Goal: Task Accomplishment & Management: Complete application form

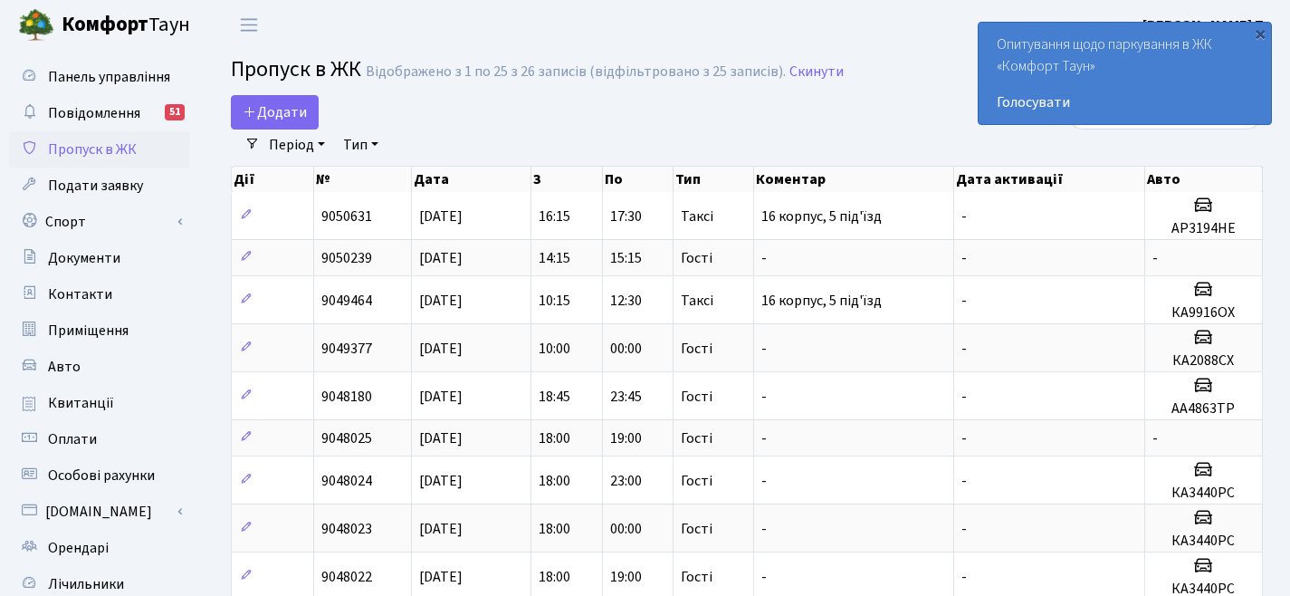
select select "25"
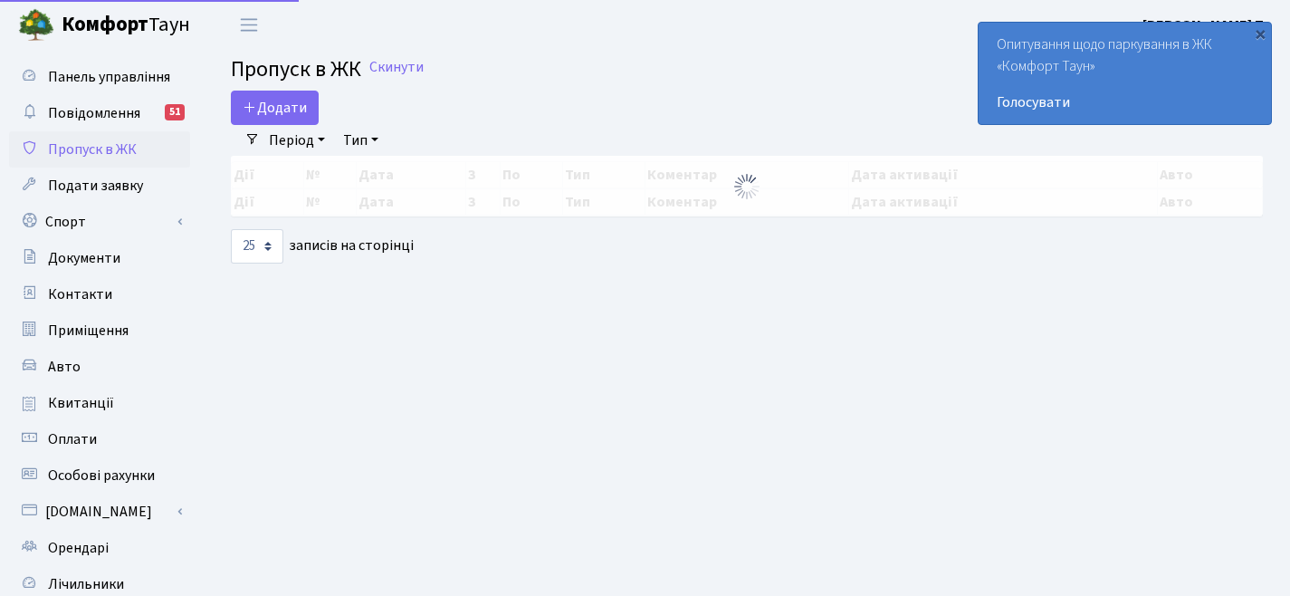
select select "25"
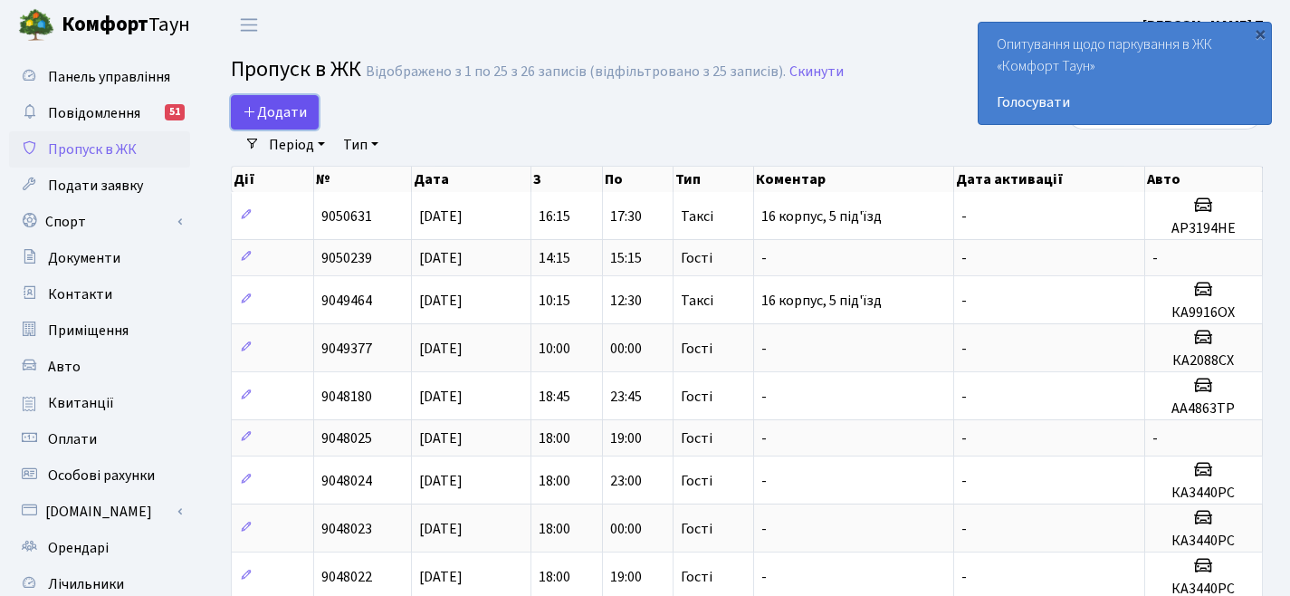
click at [290, 120] on span "Додати" at bounding box center [275, 112] width 64 height 20
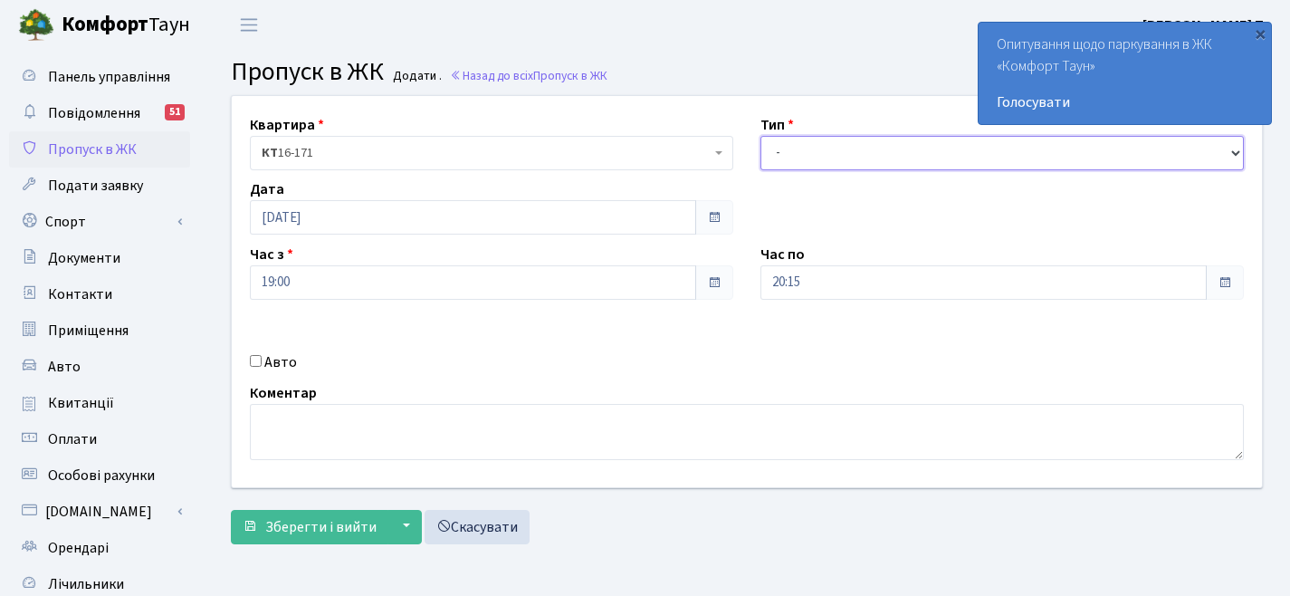
click at [854, 155] on select "- Доставка Таксі Гості Сервіс" at bounding box center [1001, 153] width 483 height 34
select select "3"
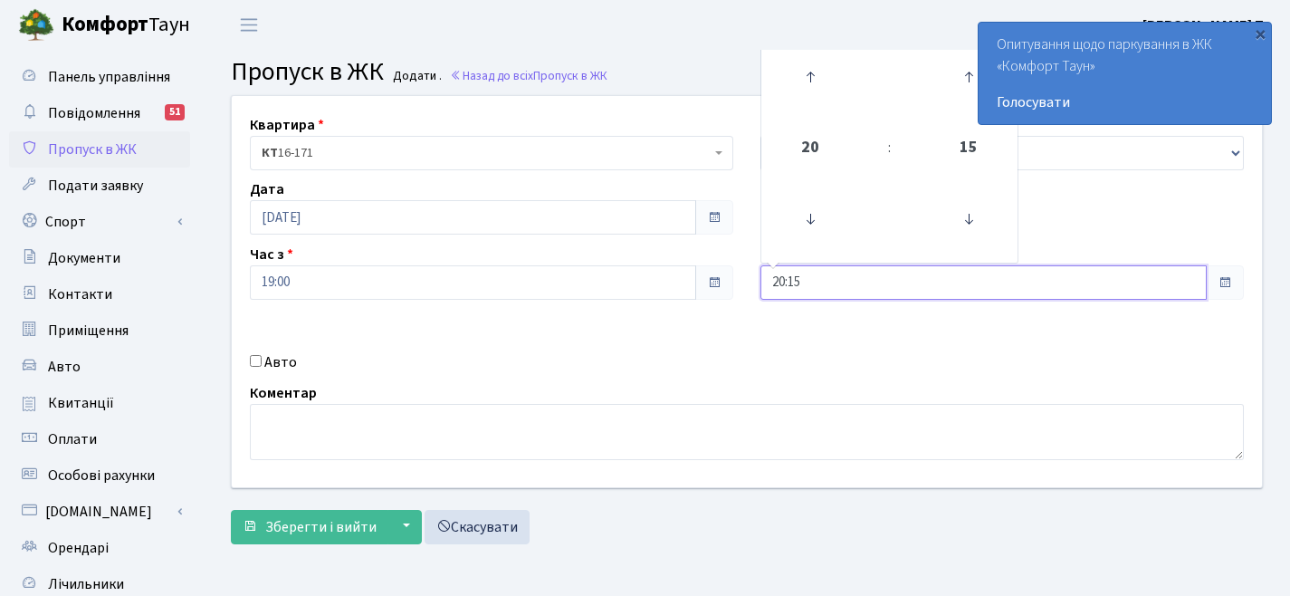
click at [837, 283] on input "20:15" at bounding box center [983, 282] width 446 height 34
click at [825, 93] on icon at bounding box center [810, 77] width 49 height 49
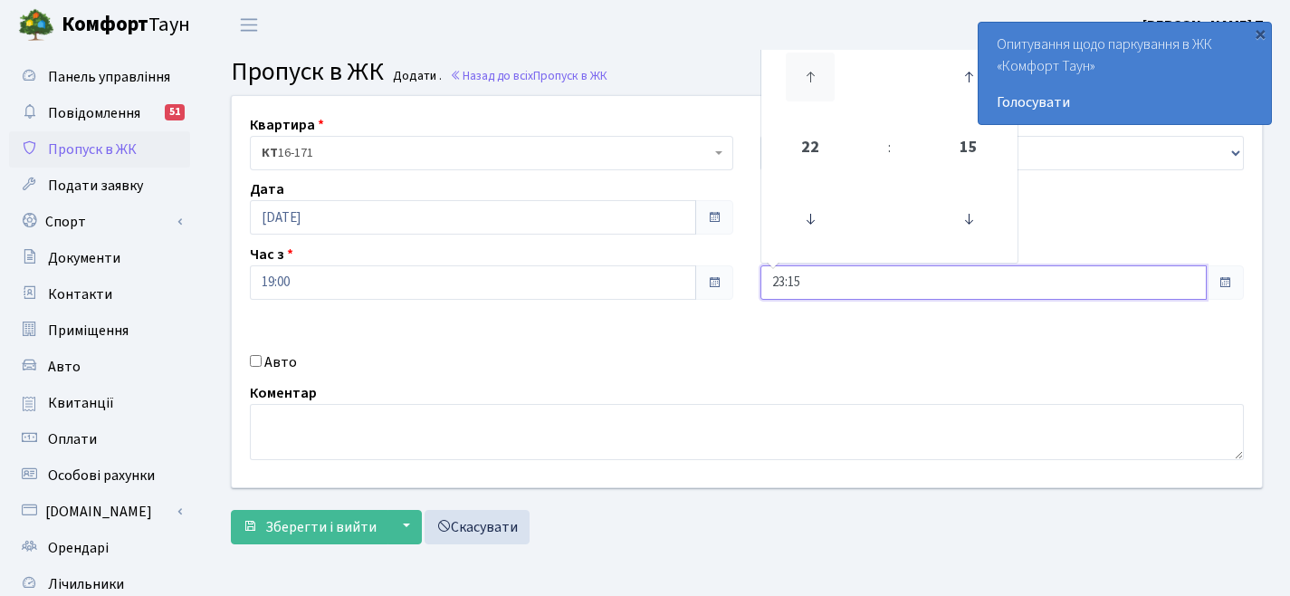
type input "00:15"
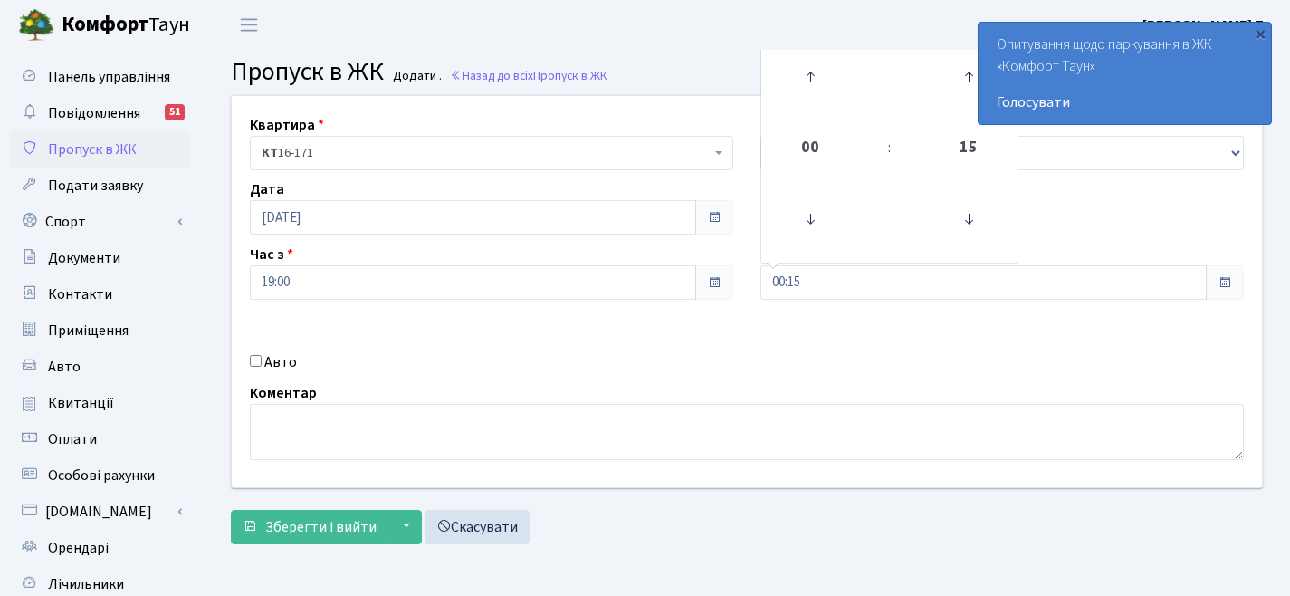
click at [260, 361] on input "Авто" at bounding box center [256, 361] width 12 height 12
checkbox input "true"
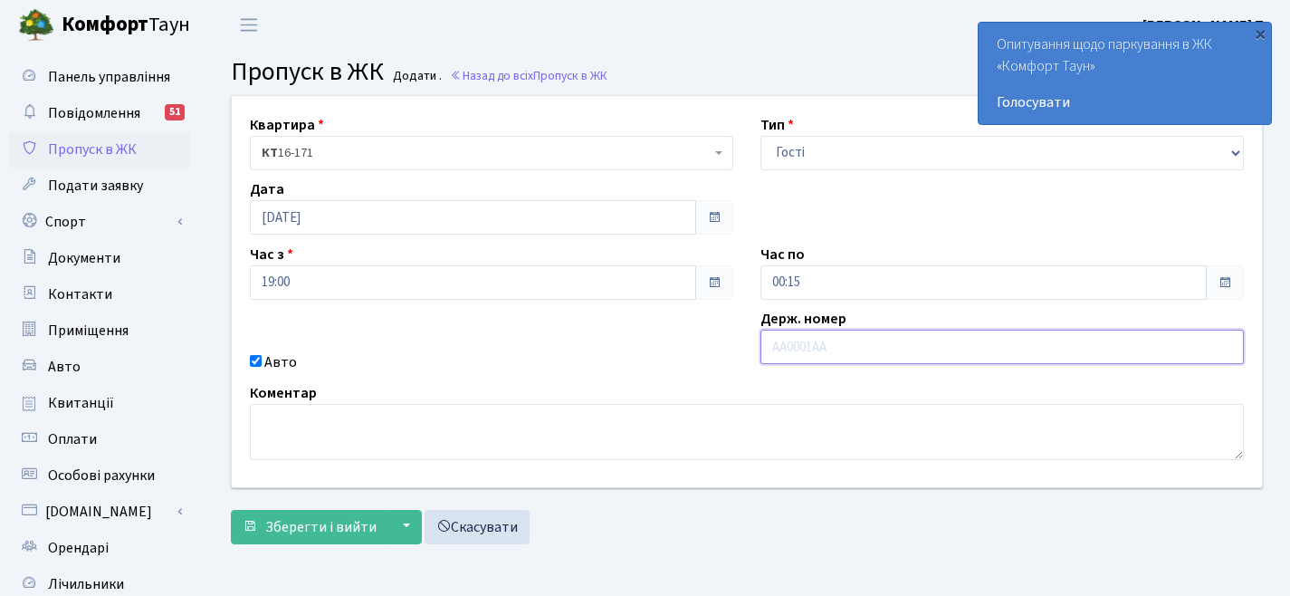
click at [823, 350] on input "text" at bounding box center [1001, 347] width 483 height 34
paste input "КА9166КС"
type input "КА9166КС"
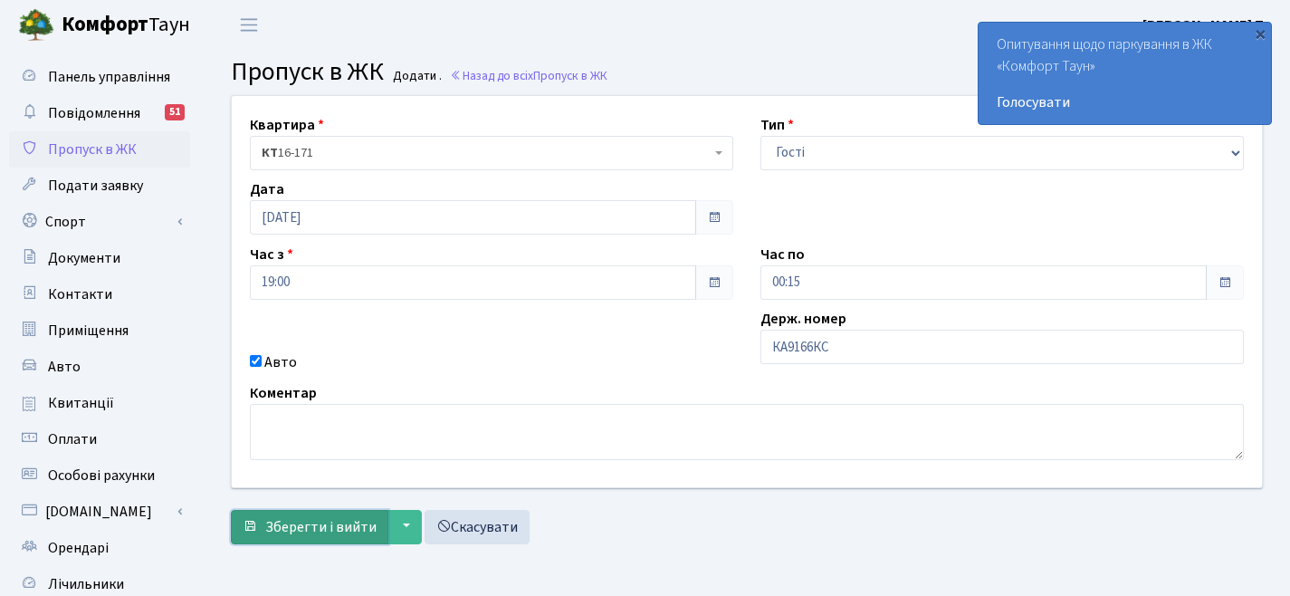
click at [311, 522] on span "Зберегти і вийти" at bounding box center [320, 527] width 111 height 20
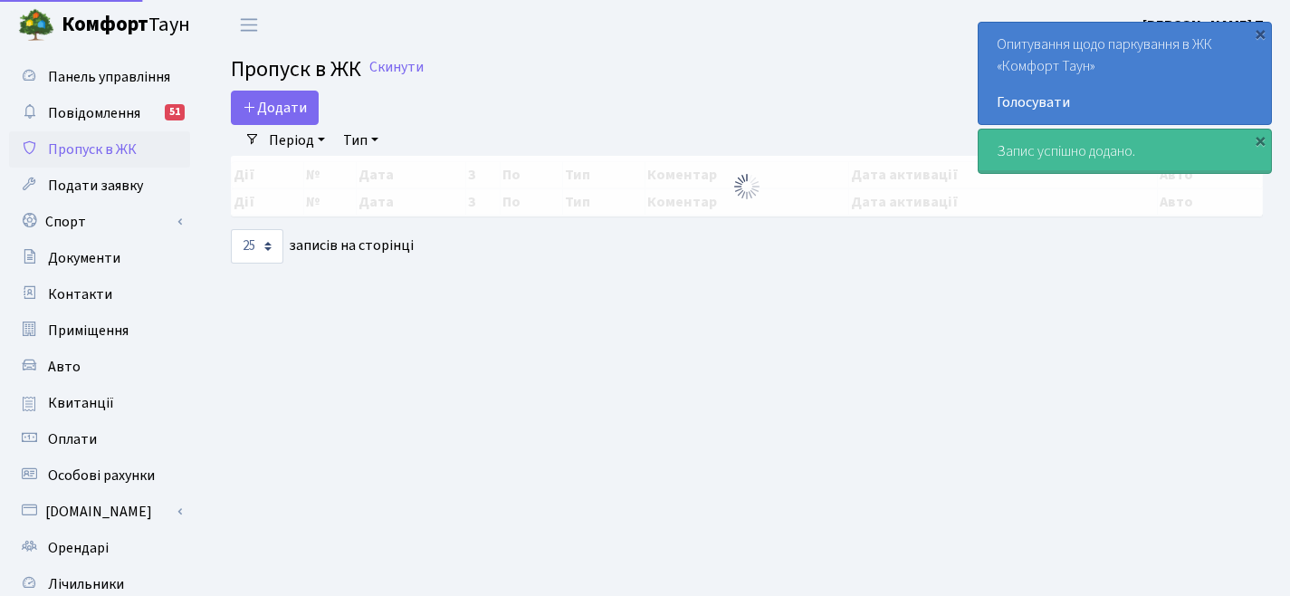
select select "25"
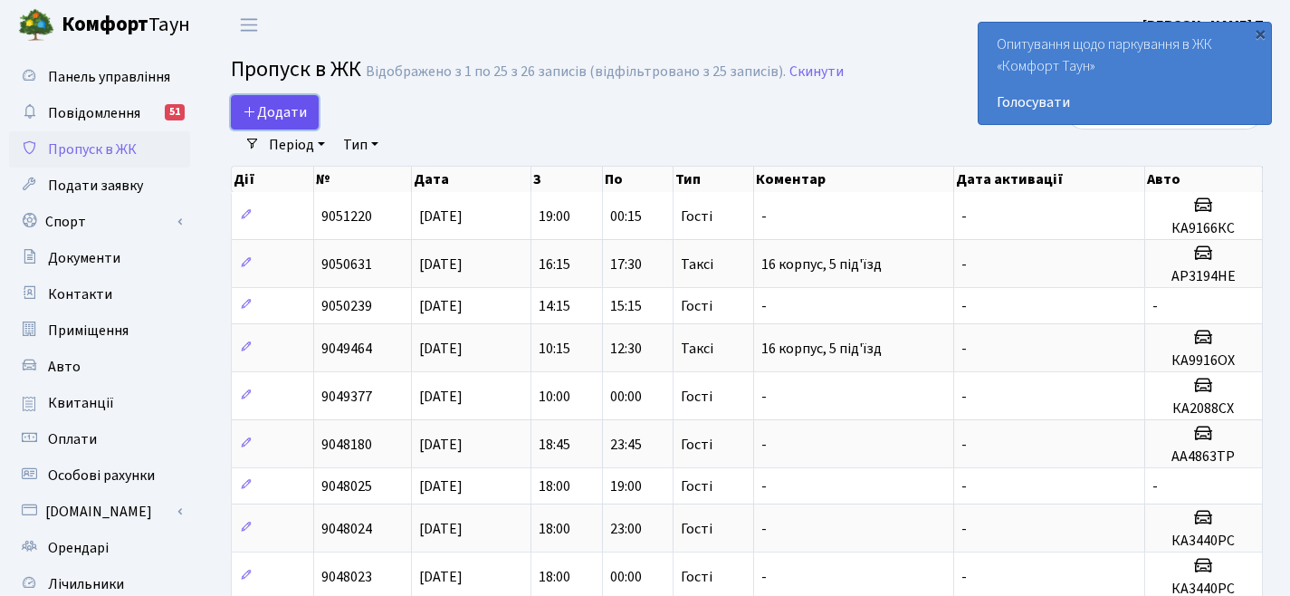
click at [278, 100] on link "Додати" at bounding box center [275, 112] width 88 height 34
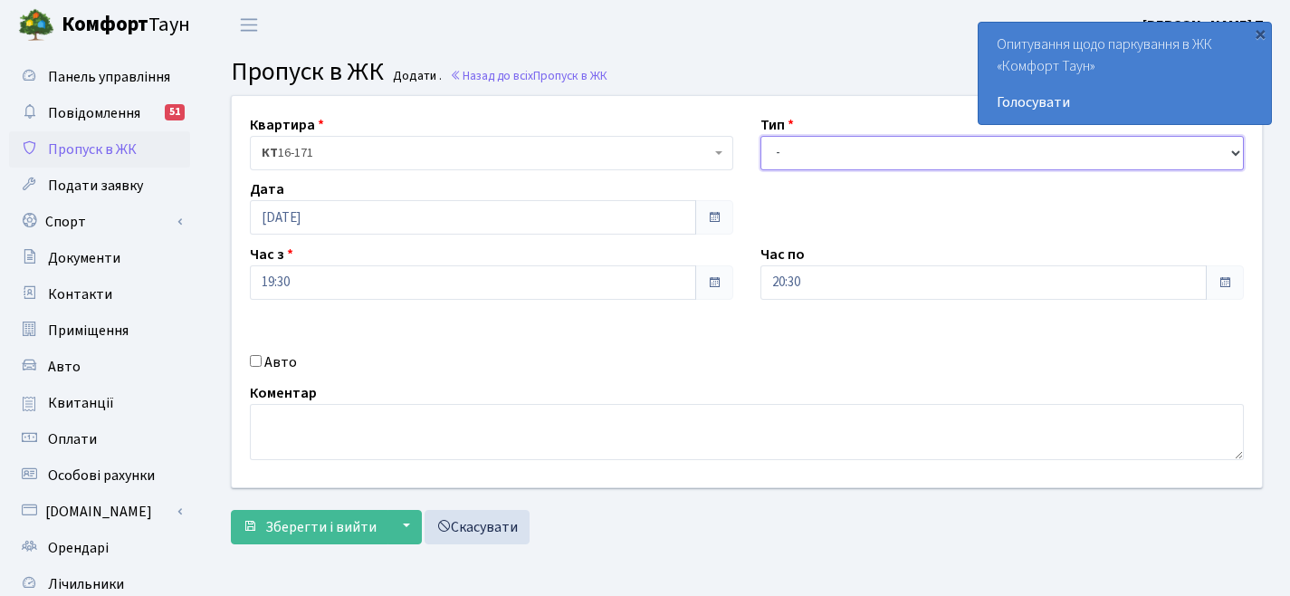
click at [819, 146] on select "- Доставка Таксі Гості Сервіс" at bounding box center [1001, 153] width 483 height 34
select select "3"
click at [278, 365] on label "Авто" at bounding box center [280, 362] width 33 height 22
click at [262, 365] on input "Авто" at bounding box center [256, 361] width 12 height 12
checkbox input "true"
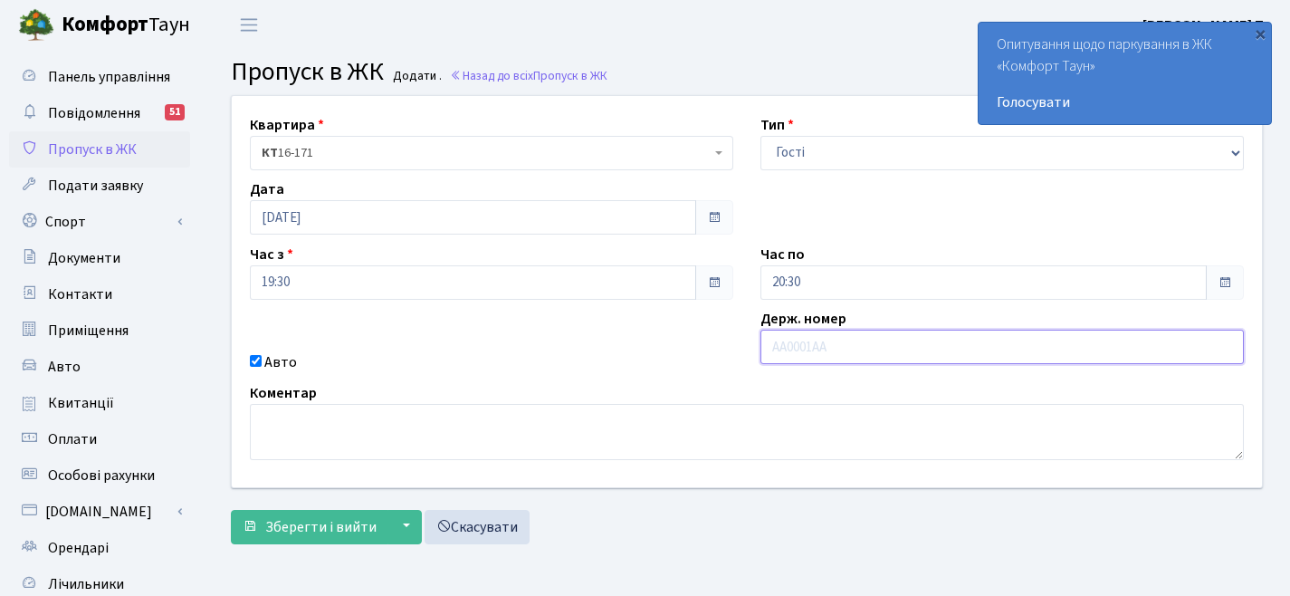
paste input "КА4907РС"
type input "КА4907РС"
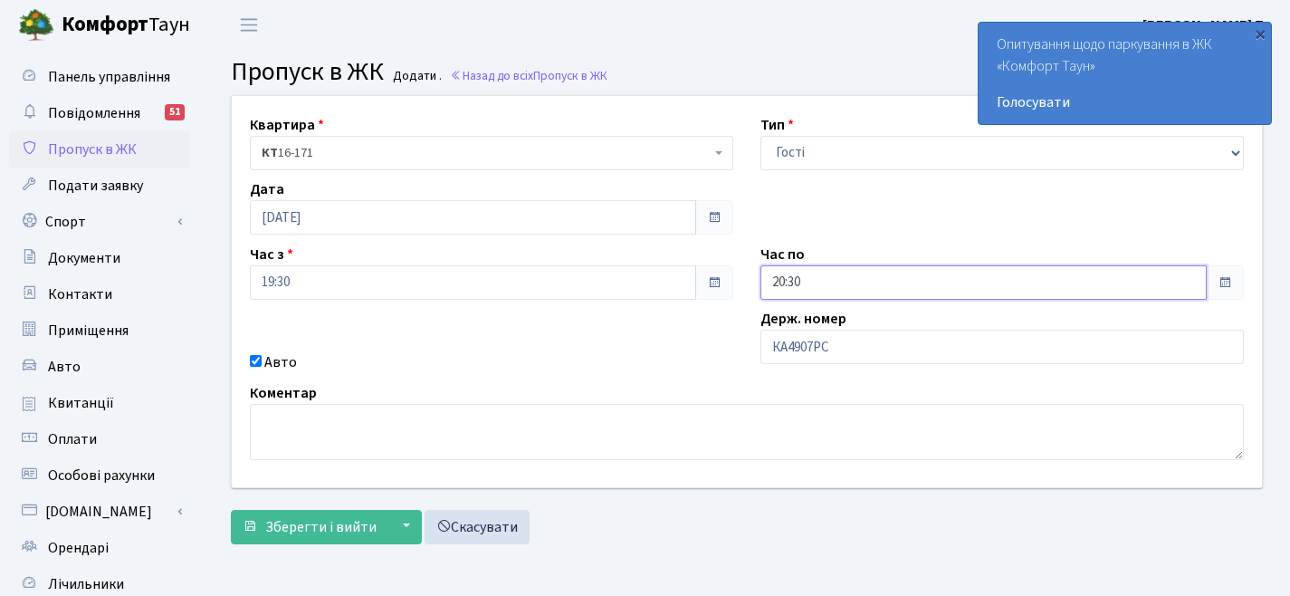
click at [841, 275] on input "20:30" at bounding box center [983, 282] width 446 height 34
click at [814, 65] on icon at bounding box center [810, 77] width 49 height 49
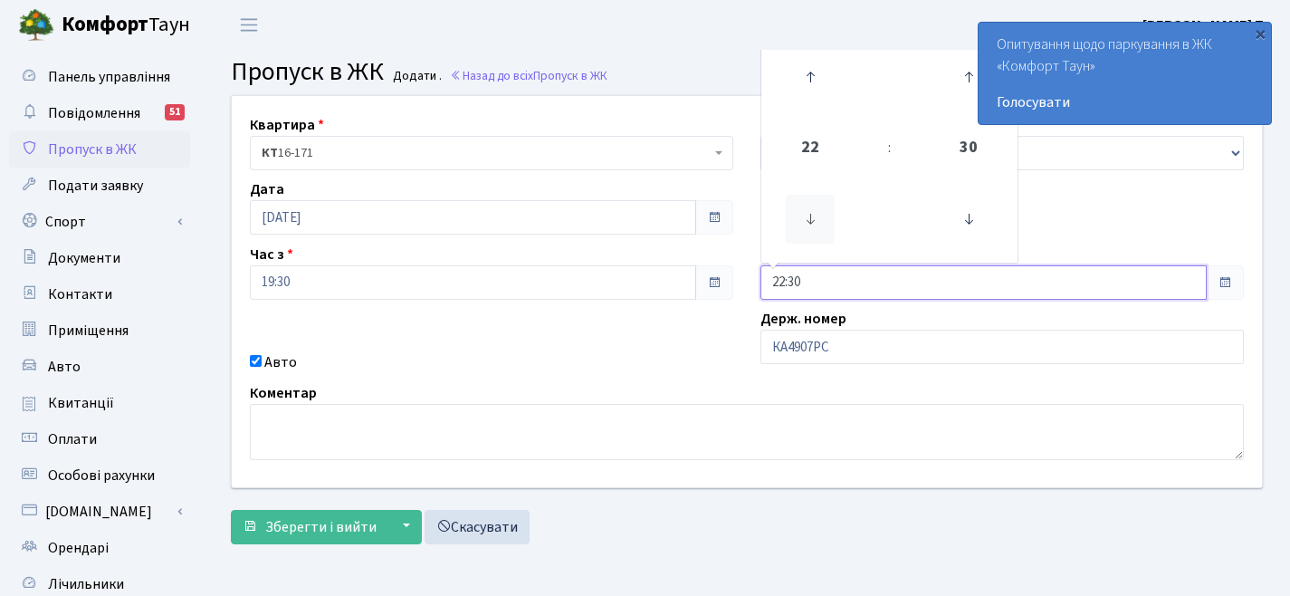
click at [827, 219] on icon at bounding box center [810, 219] width 49 height 49
type input "21:30"
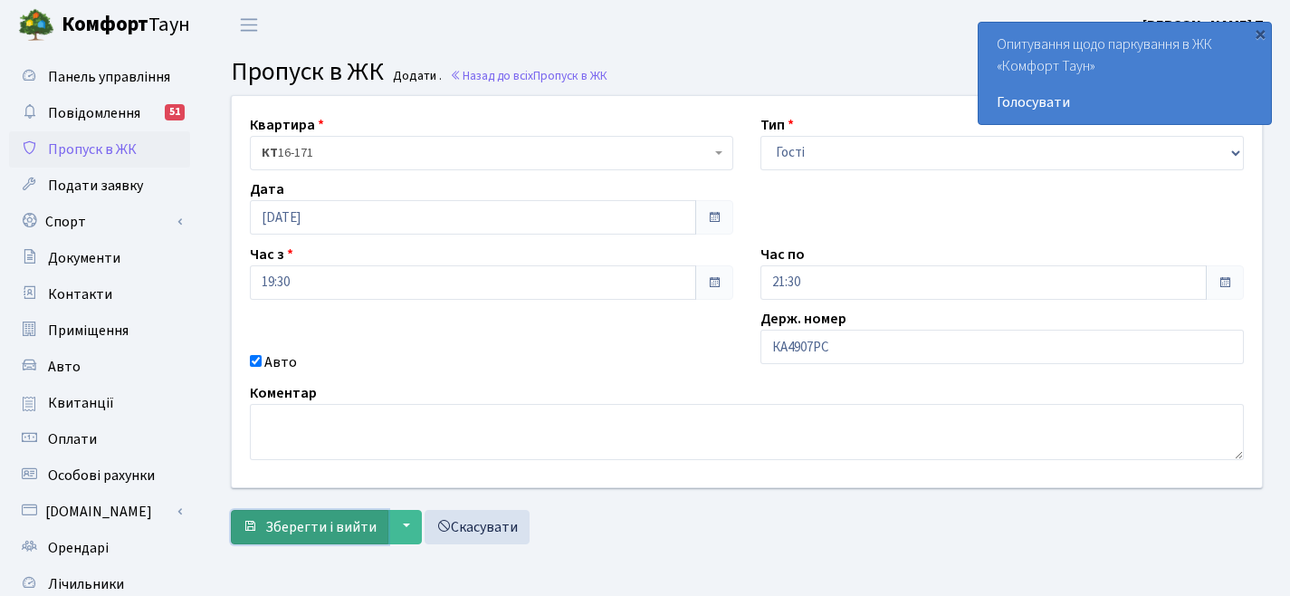
click at [335, 522] on span "Зберегти і вийти" at bounding box center [320, 527] width 111 height 20
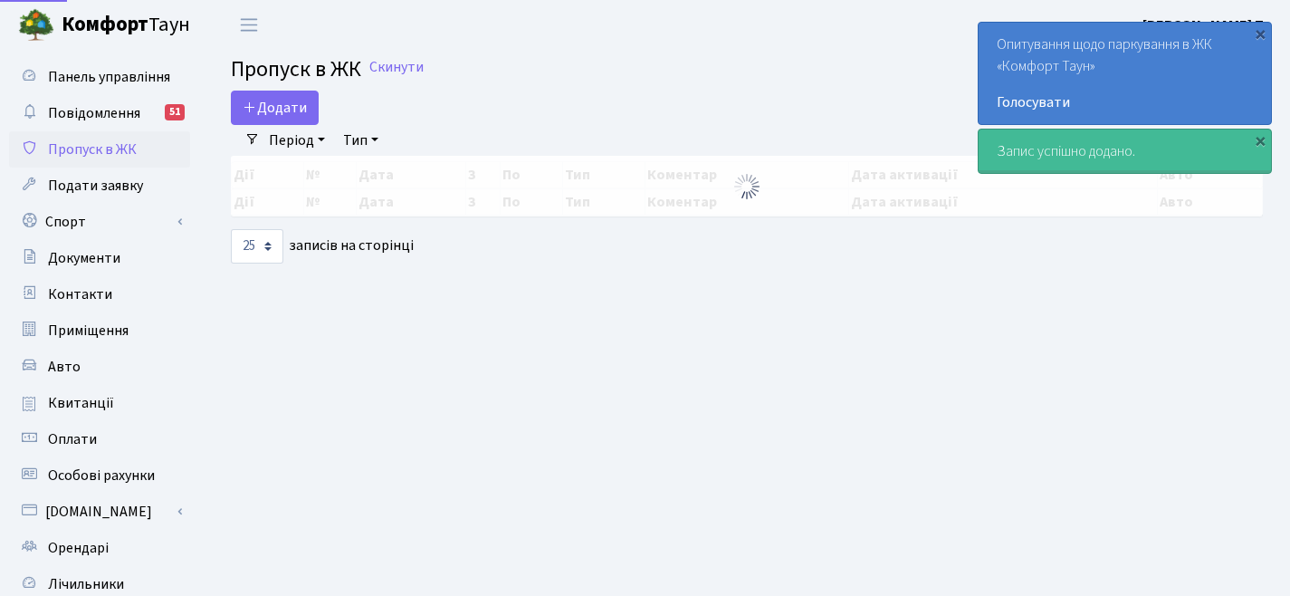
select select "25"
